Goal: Information Seeking & Learning: Learn about a topic

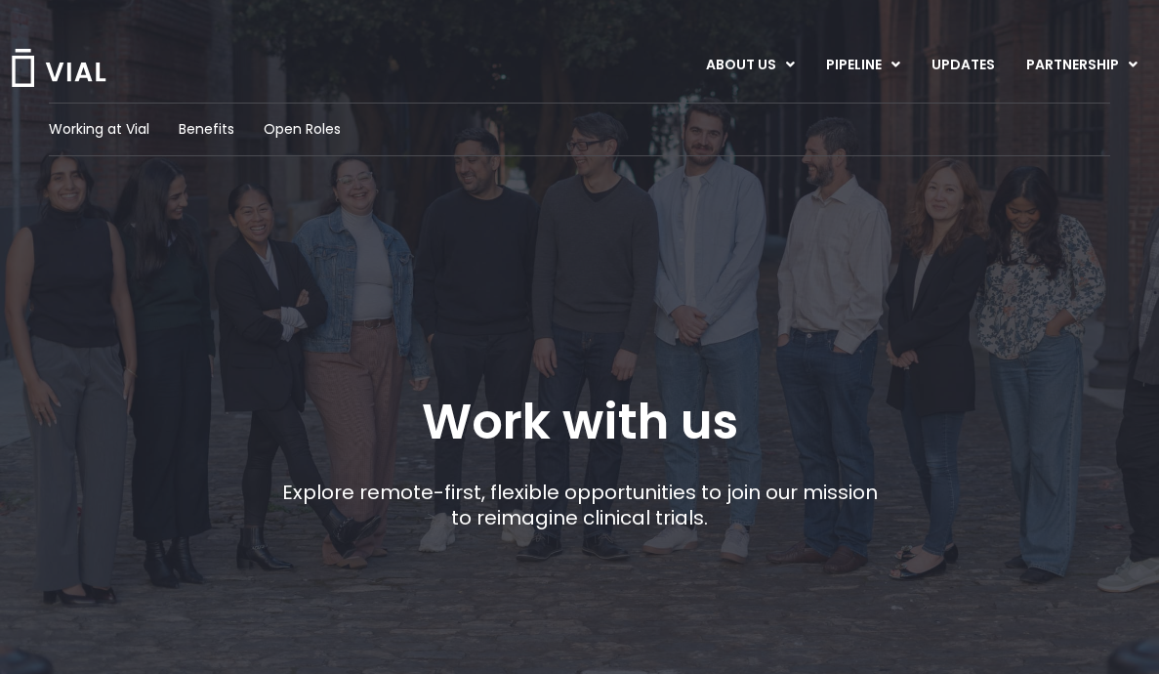
click at [61, 64] on img at bounding box center [59, 68] width 98 height 38
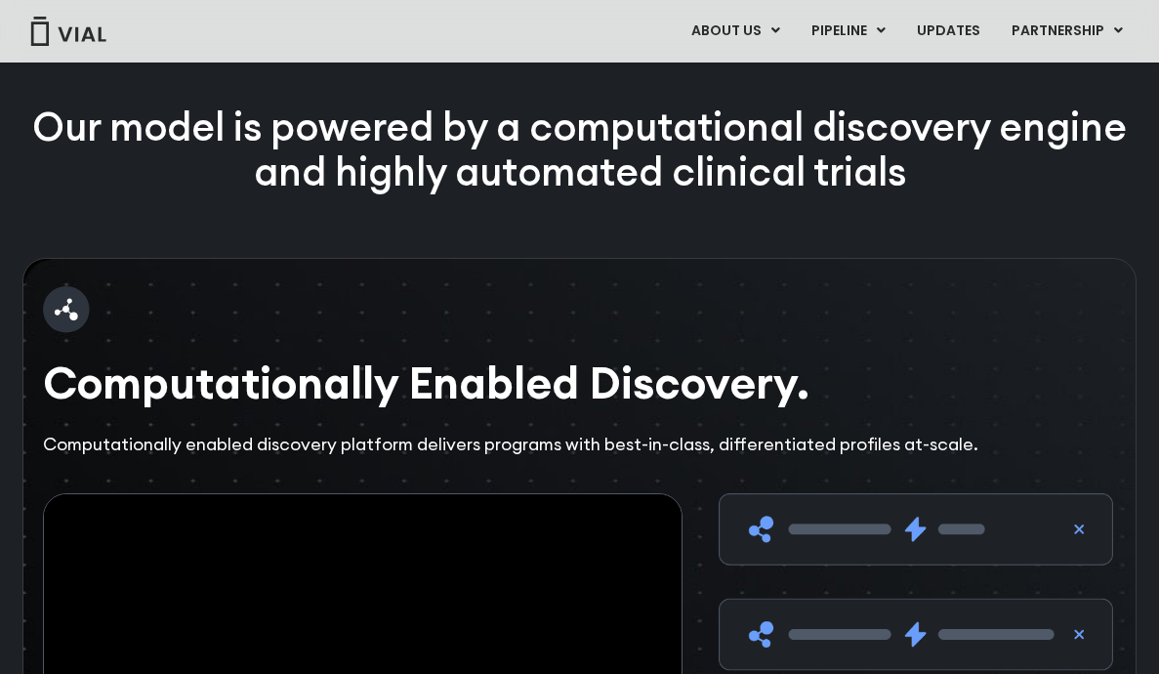
scroll to position [2569, 0]
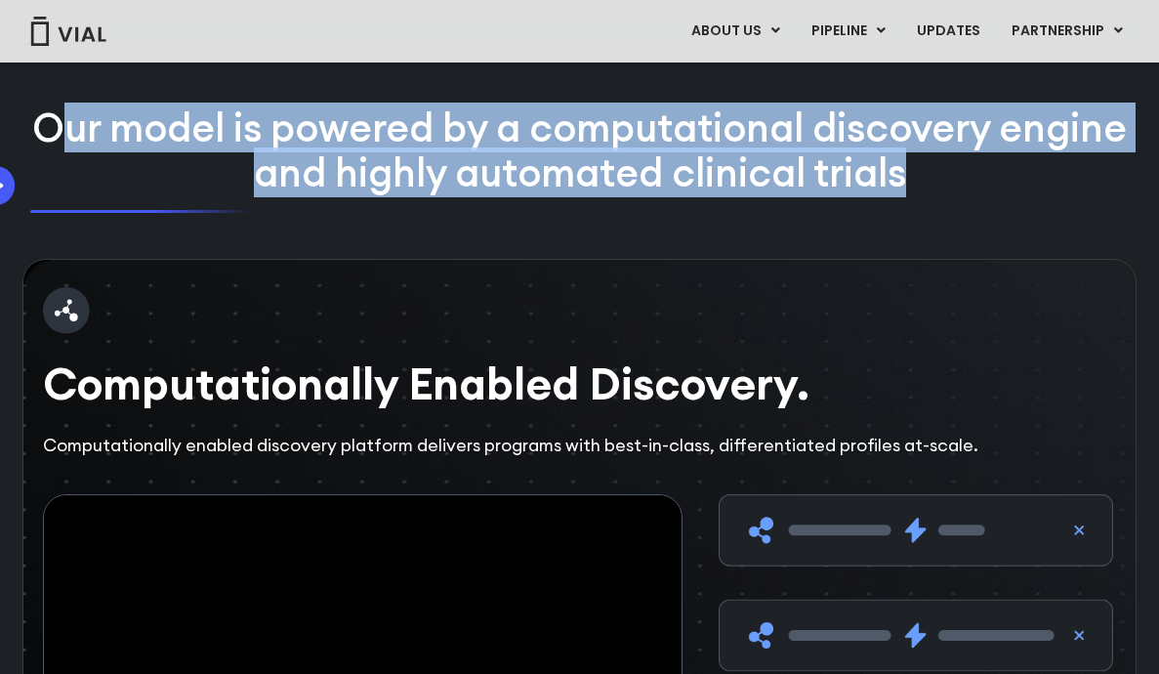
drag, startPoint x: 987, startPoint y: 265, endPoint x: 47, endPoint y: 183, distance: 944.1
click at [47, 183] on div "Our model is powered by a computational discovery engine and highly automated c…" at bounding box center [579, 181] width 1114 height 153
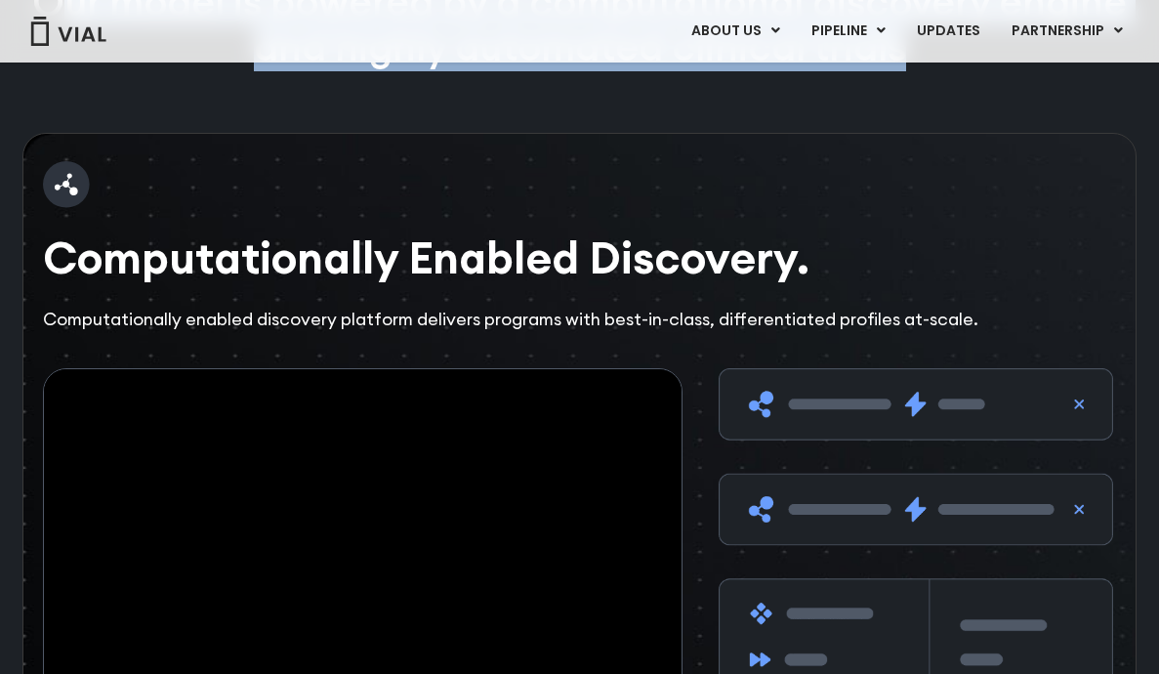
scroll to position [2456, 0]
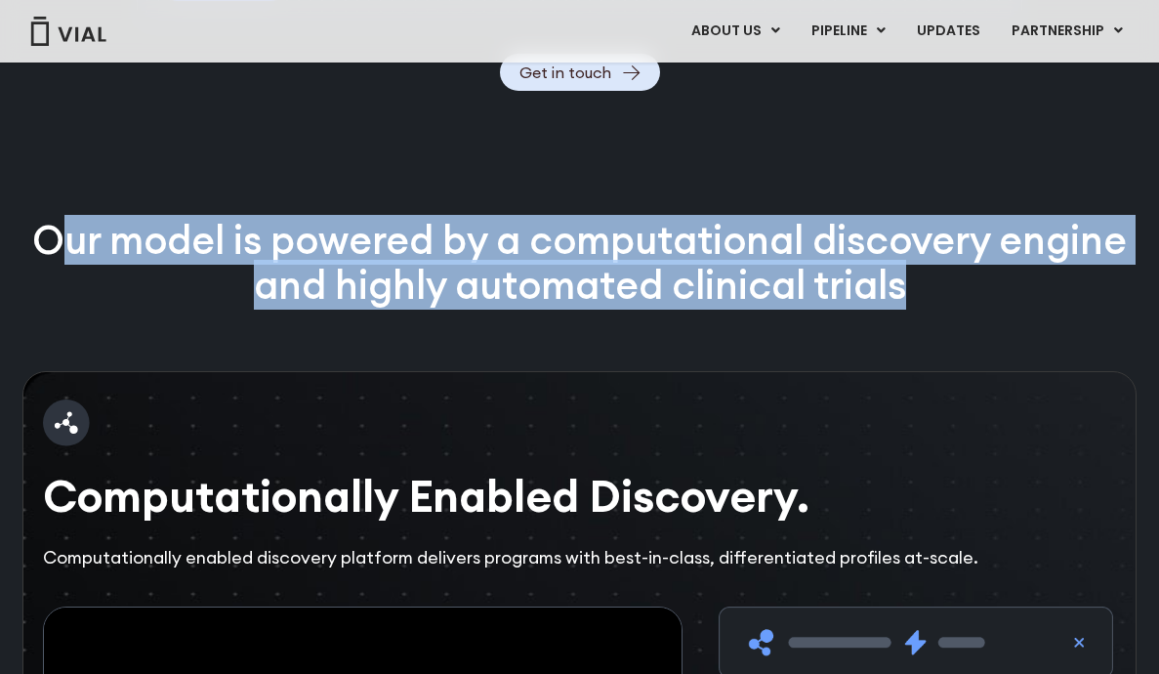
click at [752, 285] on p "Our model is powered by a computational discovery engine and highly automated c…" at bounding box center [579, 263] width 1114 height 91
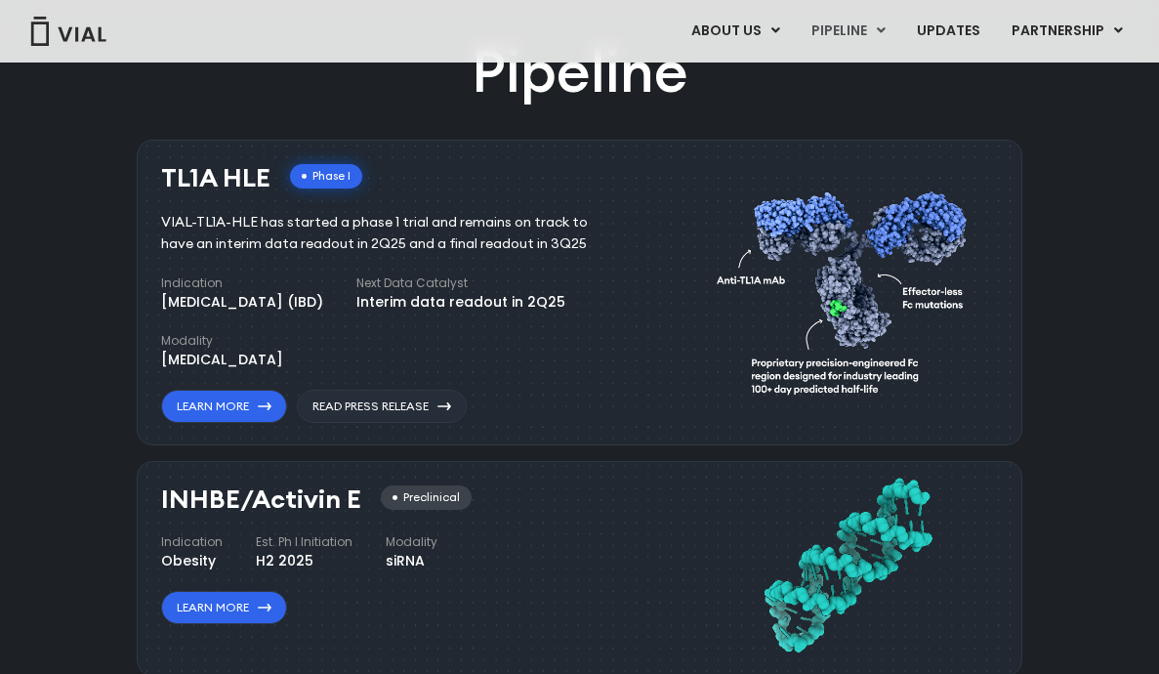
scroll to position [0, 0]
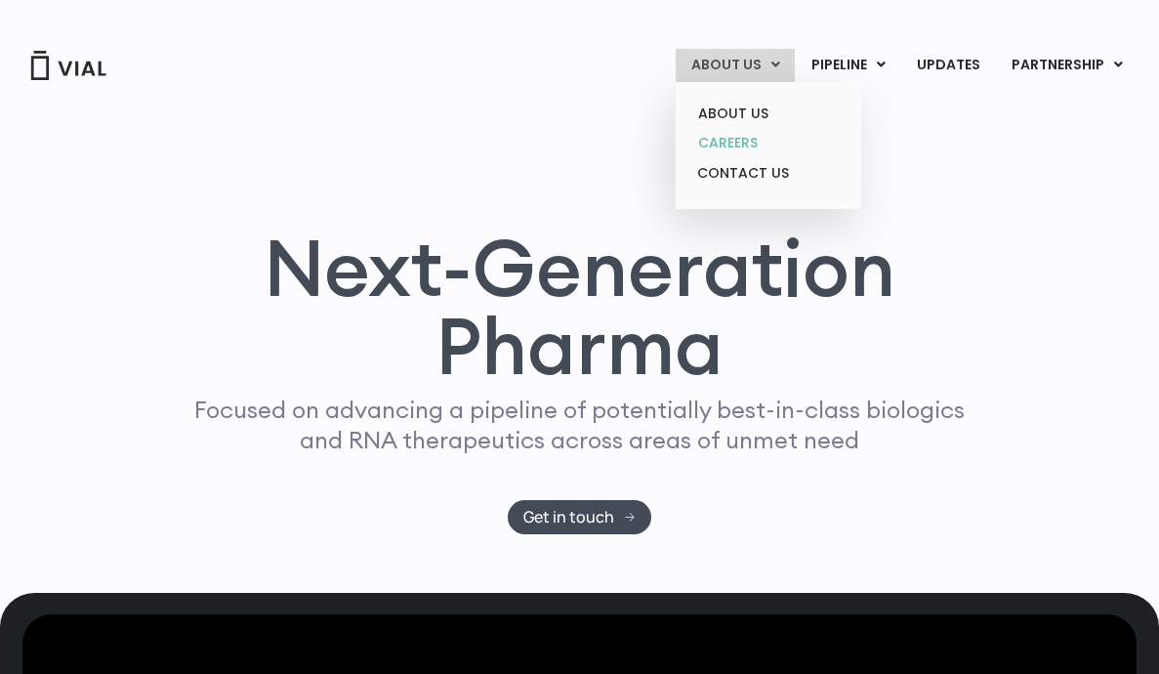
click at [732, 143] on link "CAREERS" at bounding box center [768, 143] width 171 height 30
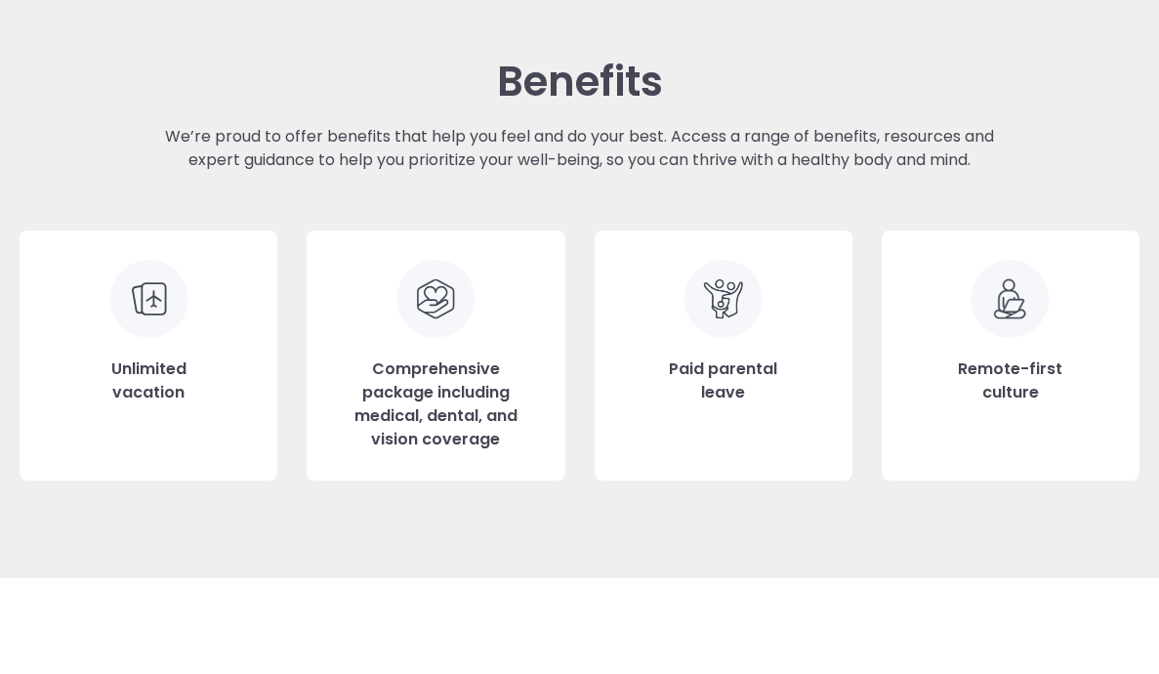
scroll to position [2142, 0]
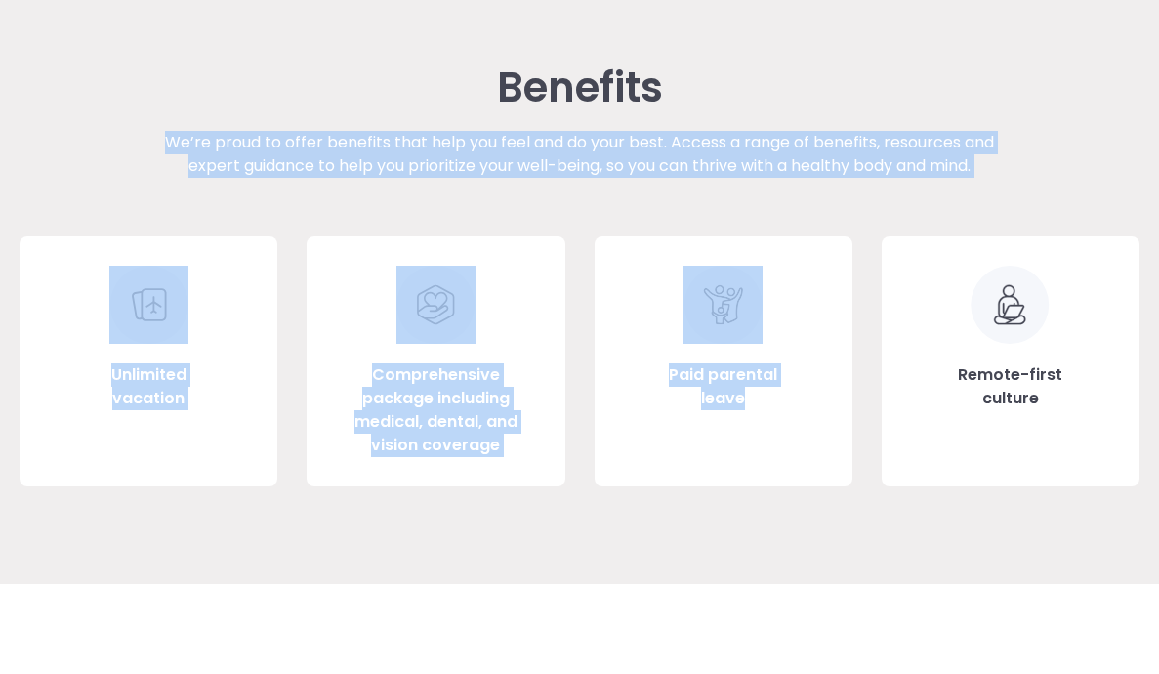
drag, startPoint x: 167, startPoint y: 135, endPoint x: 1085, endPoint y: 241, distance: 924.2
click at [1085, 241] on div "Benefits We’re proud to offer benefits that help you feel and do your best. Acc…" at bounding box center [580, 275] width 1120 height 422
click at [1046, 182] on div "Benefits We’re proud to offer benefits that help you feel and do your best. Acc…" at bounding box center [580, 275] width 1120 height 422
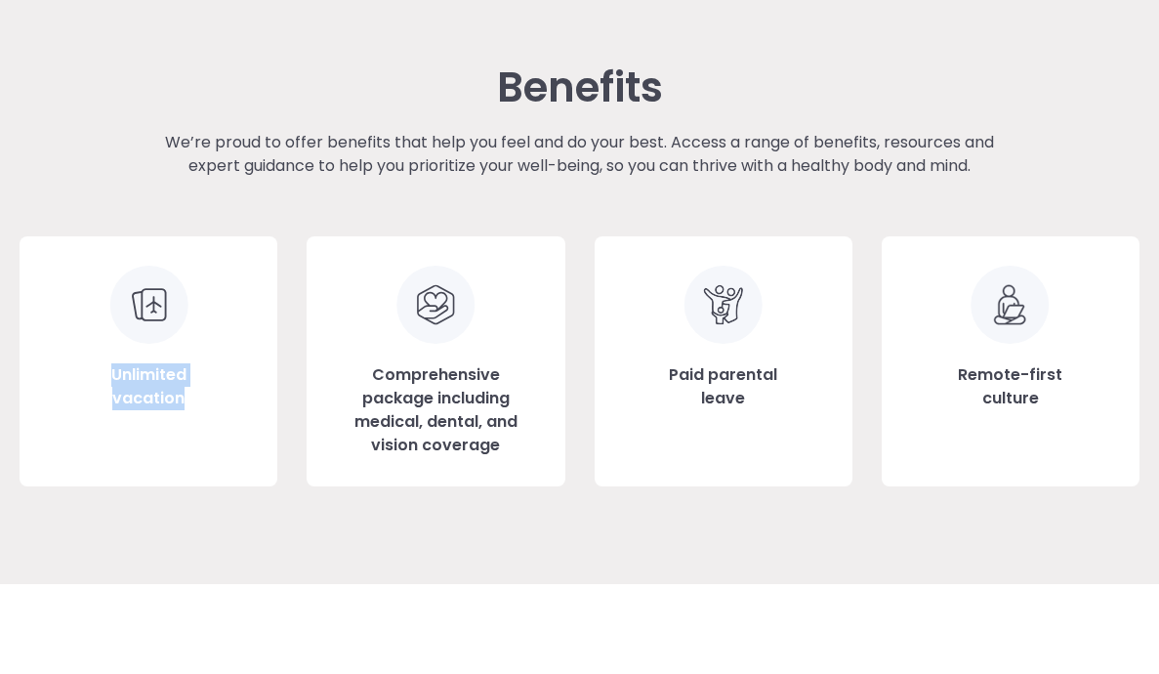
drag, startPoint x: 167, startPoint y: 415, endPoint x: 158, endPoint y: 296, distance: 119.5
click at [158, 296] on div "Unlimited vacation" at bounding box center [149, 361] width 258 height 250
click at [479, 366] on h3 "Comprehensive package including medical, dental, and vision coverage" at bounding box center [435, 410] width 199 height 94
drag, startPoint x: 788, startPoint y: 398, endPoint x: 692, endPoint y: 346, distance: 108.8
click at [692, 346] on div "Paid parental leave" at bounding box center [724, 361] width 258 height 250
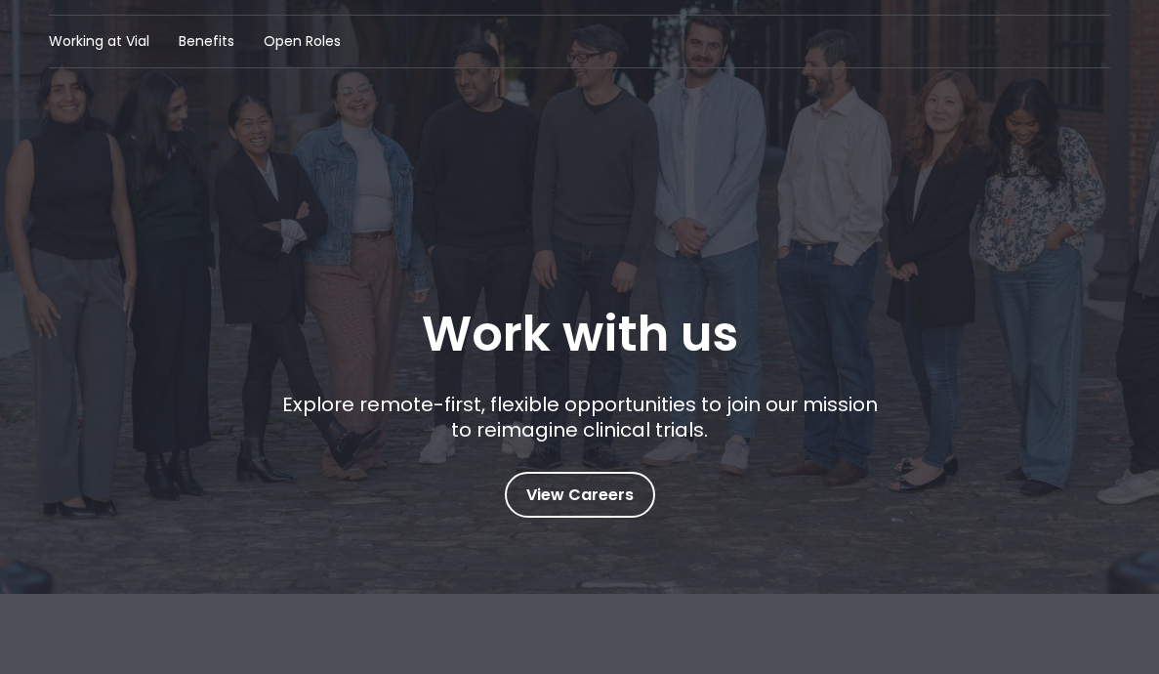
scroll to position [0, 0]
